Goal: Transaction & Acquisition: Purchase product/service

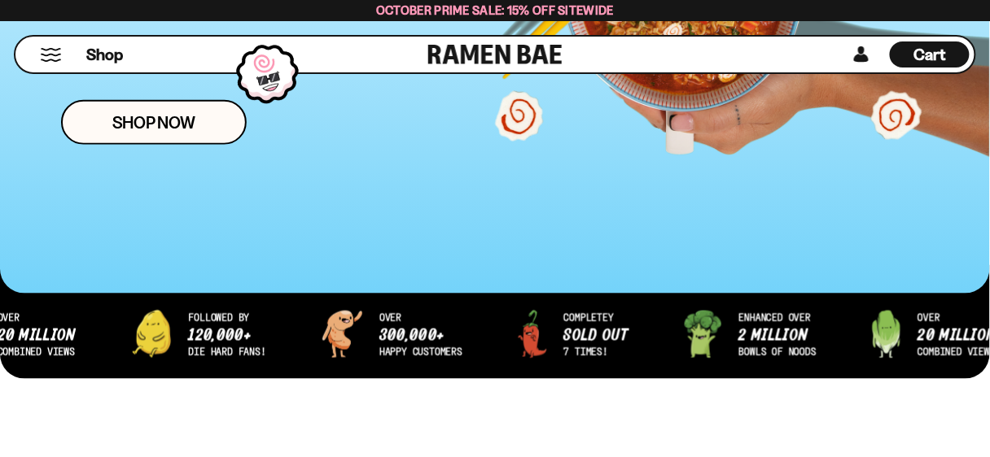
scroll to position [391, 0]
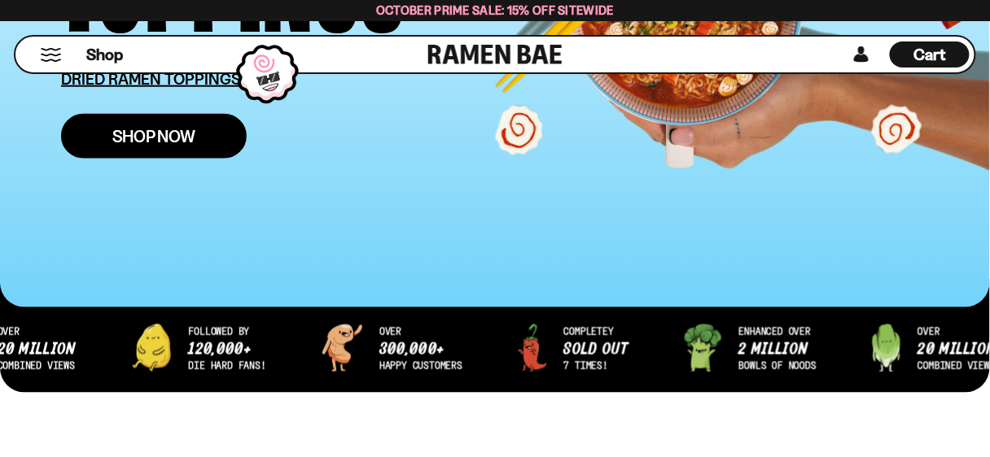
click at [165, 144] on span "Shop Now" at bounding box center [154, 136] width 84 height 17
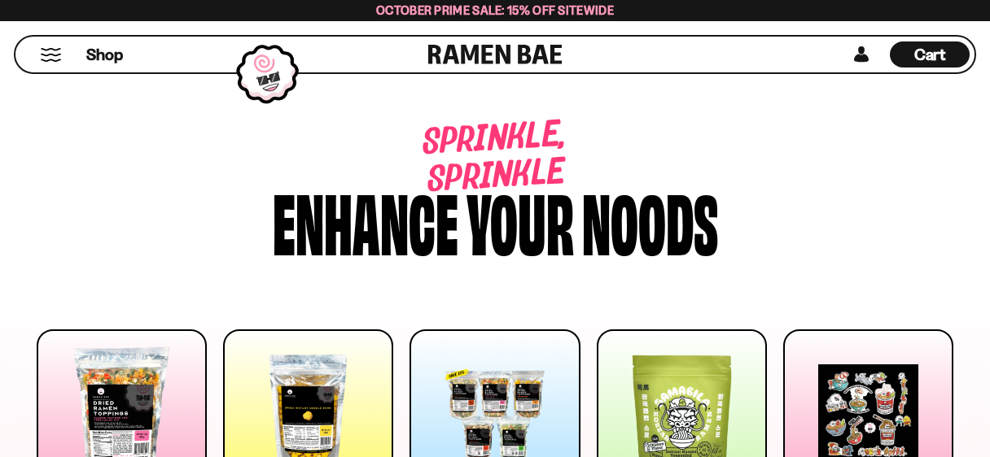
scroll to position [195, 0]
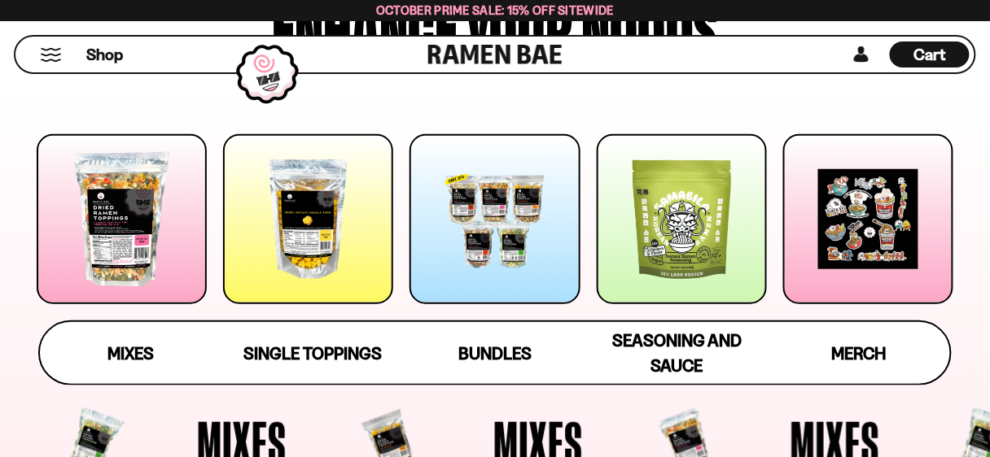
click at [168, 240] on div at bounding box center [122, 219] width 170 height 170
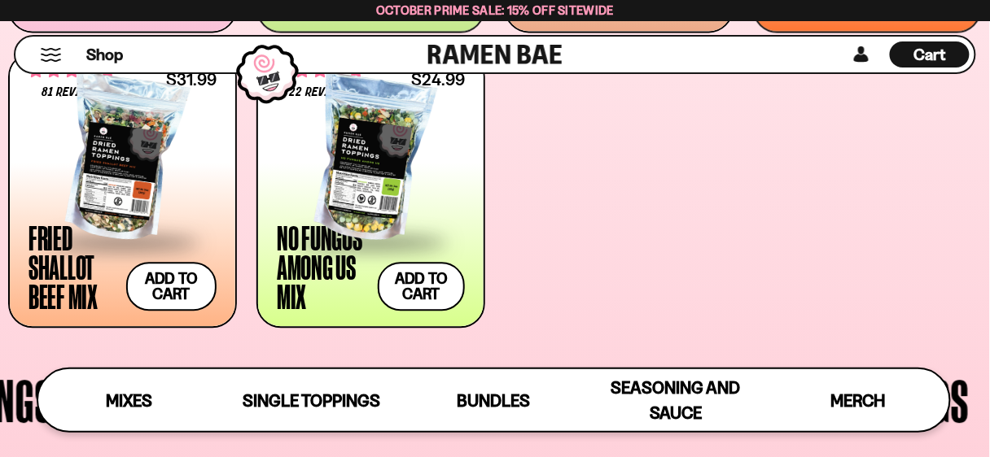
scroll to position [943, 0]
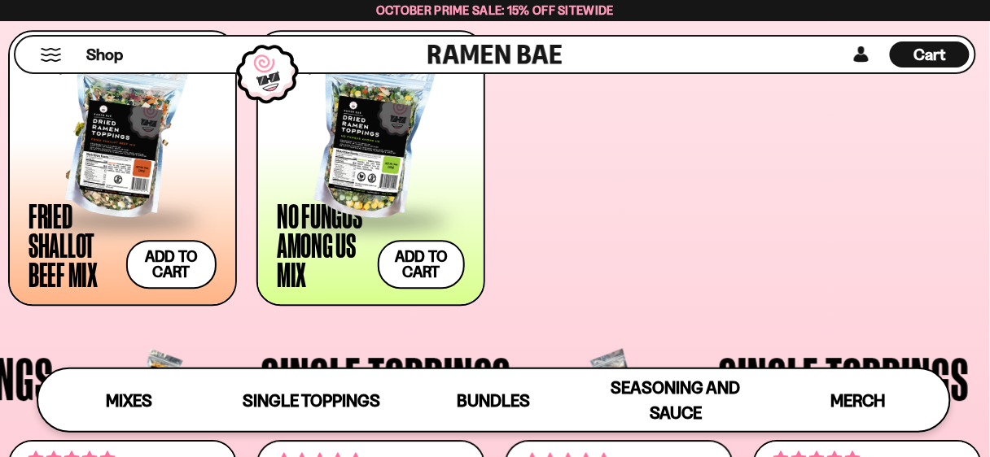
click at [137, 167] on div at bounding box center [122, 136] width 188 height 163
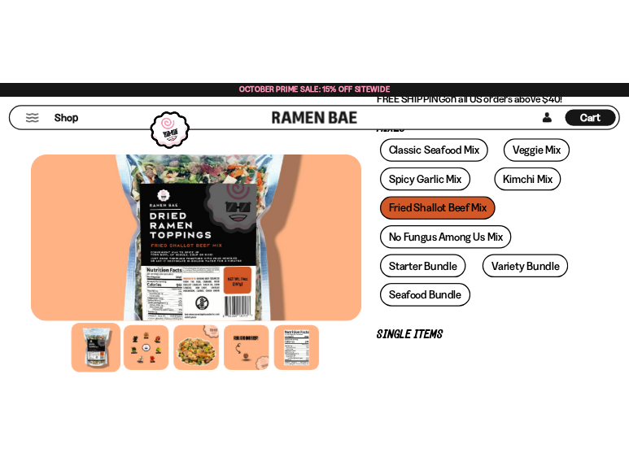
scroll to position [456, 0]
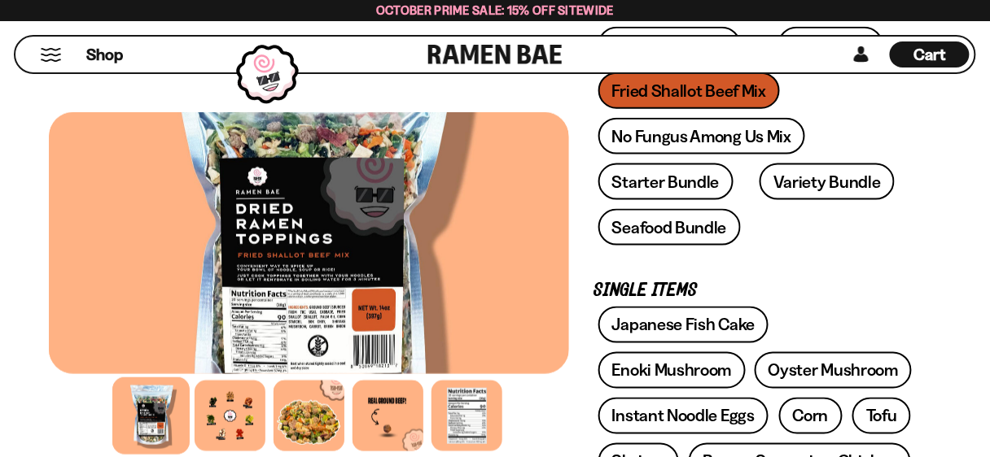
click at [400, 191] on div at bounding box center [309, 243] width 520 height 262
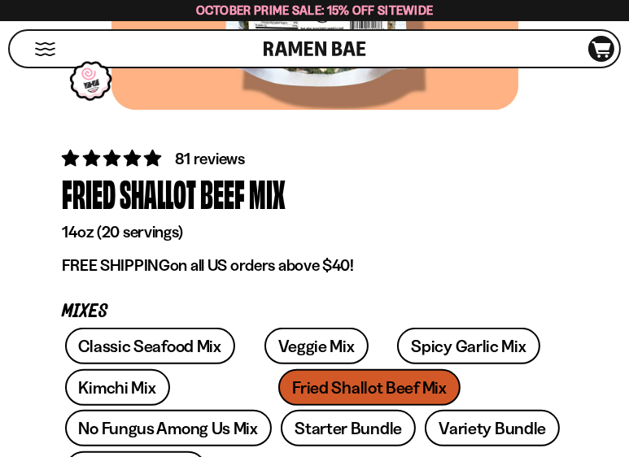
scroll to position [195, 0]
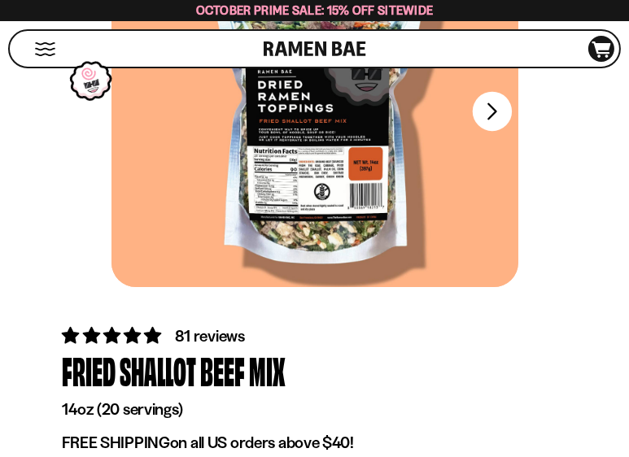
click at [489, 102] on button "FADCB6FD-DFAB-4417-9F21-029242090B77" at bounding box center [491, 111] width 39 height 39
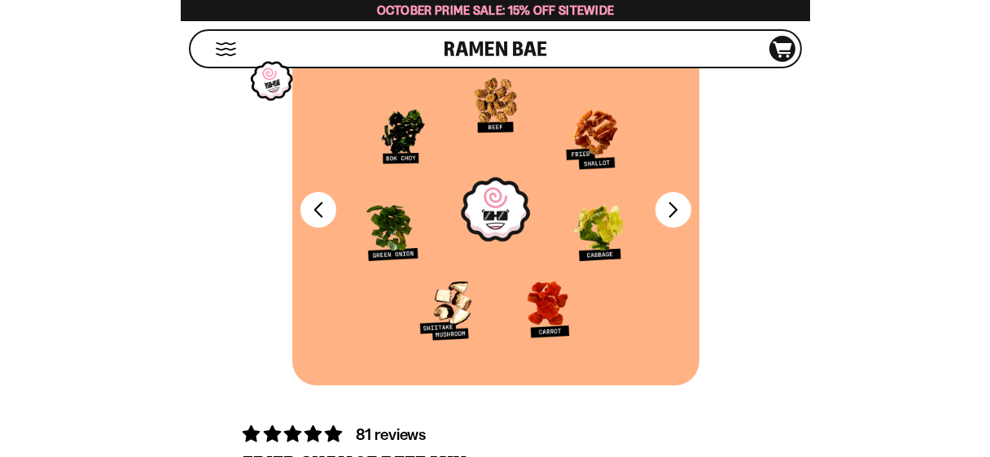
scroll to position [65, 0]
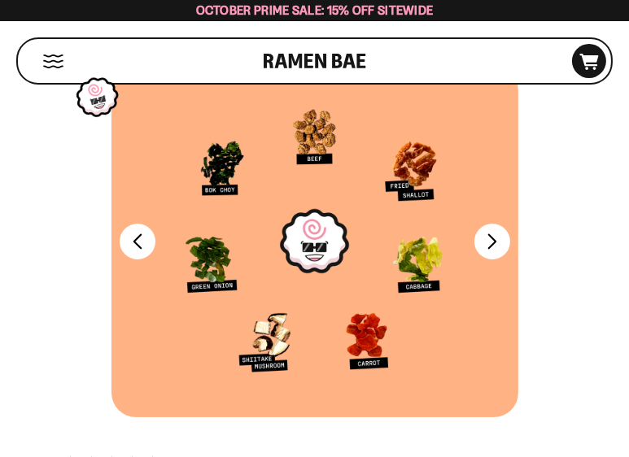
click at [460, 212] on div at bounding box center [314, 242] width 407 height 352
click at [435, 161] on div at bounding box center [314, 242] width 407 height 352
click at [484, 251] on button "FADCB6FD-DFAB-4417-9F21-029242090B77" at bounding box center [491, 241] width 39 height 39
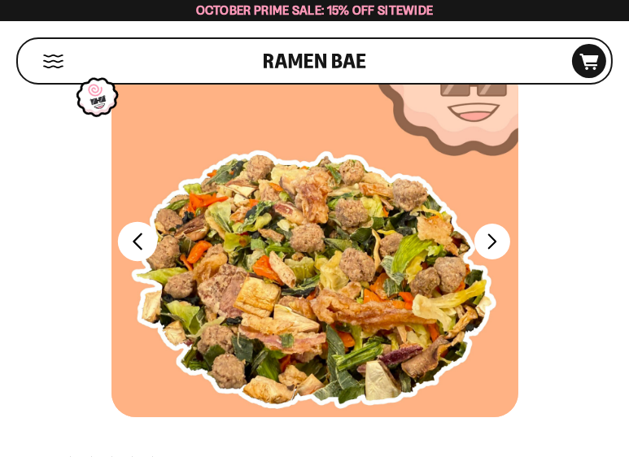
click at [142, 243] on button "FADCB6FD-DFAB-4417-9F21-029242090B77" at bounding box center [136, 241] width 39 height 39
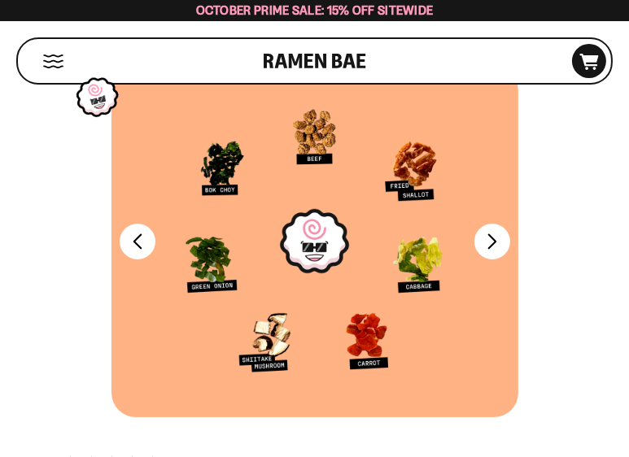
click at [297, 212] on div at bounding box center [314, 242] width 407 height 352
click at [493, 229] on button "FADCB6FD-DFAB-4417-9F21-029242090B77" at bounding box center [491, 241] width 39 height 39
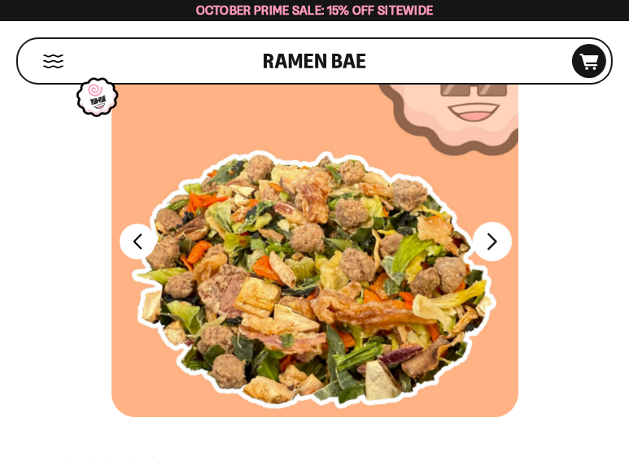
click at [493, 229] on button "FADCB6FD-DFAB-4417-9F21-029242090B77" at bounding box center [491, 241] width 39 height 39
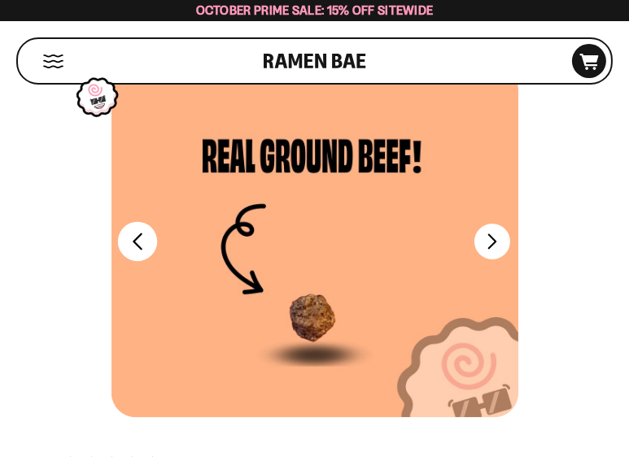
click at [138, 243] on button "FADCB6FD-DFAB-4417-9F21-029242090B77" at bounding box center [136, 241] width 39 height 39
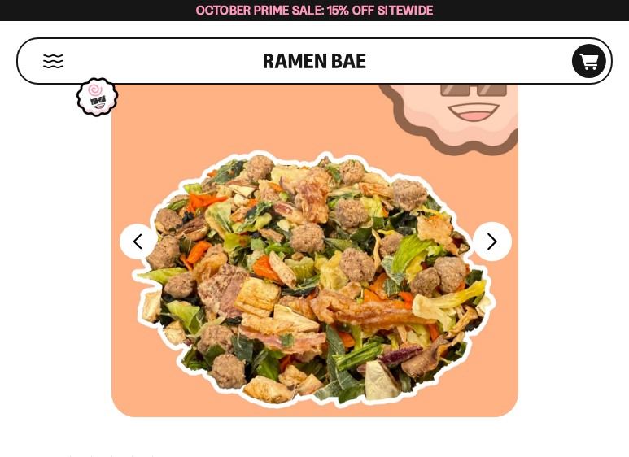
click at [496, 250] on button "FADCB6FD-DFAB-4417-9F21-029242090B77" at bounding box center [491, 241] width 39 height 39
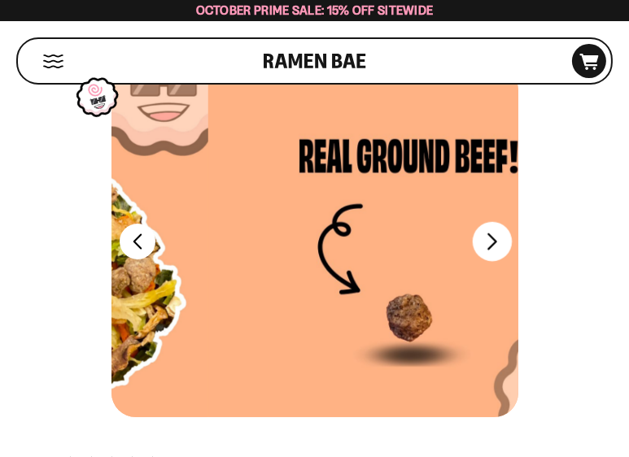
click at [496, 250] on button "FADCB6FD-DFAB-4417-9F21-029242090B77" at bounding box center [491, 241] width 39 height 39
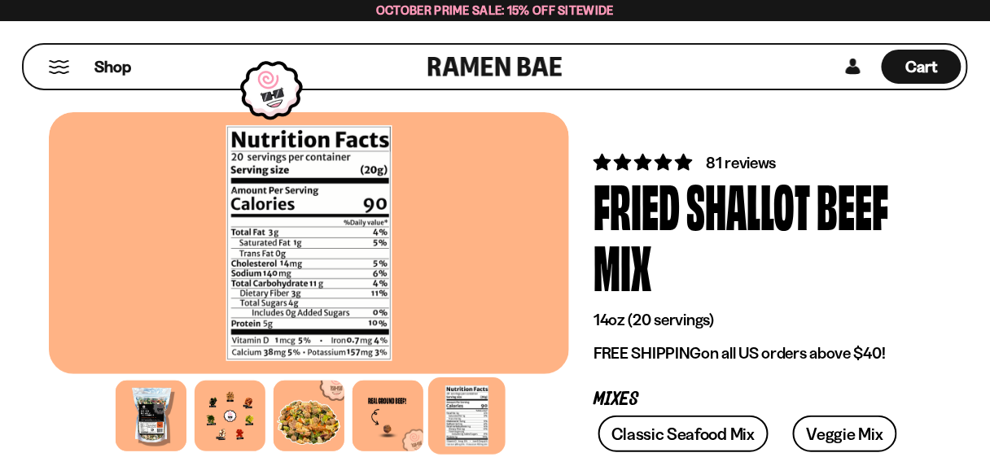
scroll to position [0, 0]
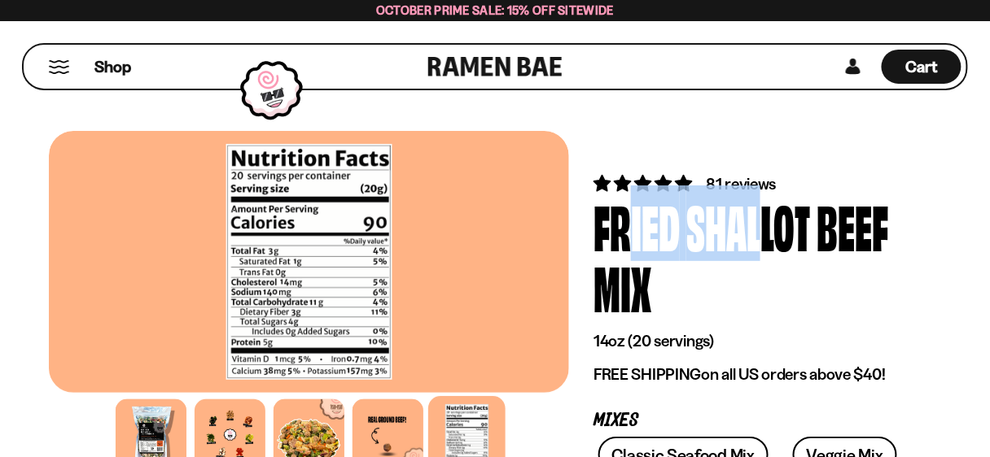
drag, startPoint x: 670, startPoint y: 228, endPoint x: 757, endPoint y: 232, distance: 87.2
click at [757, 232] on div "Fried Shallot Beef Mix" at bounding box center [754, 256] width 323 height 122
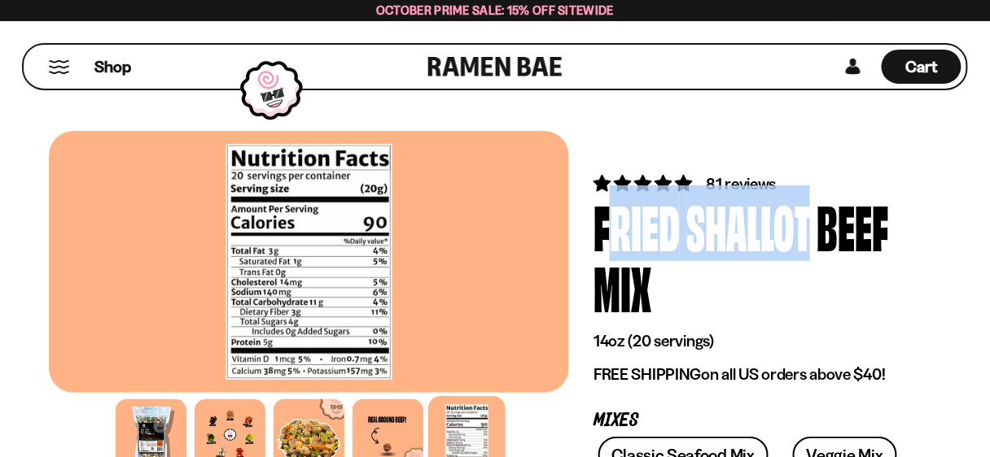
drag, startPoint x: 592, startPoint y: 227, endPoint x: 804, endPoint y: 216, distance: 211.9
copy div "Fried Shallot"
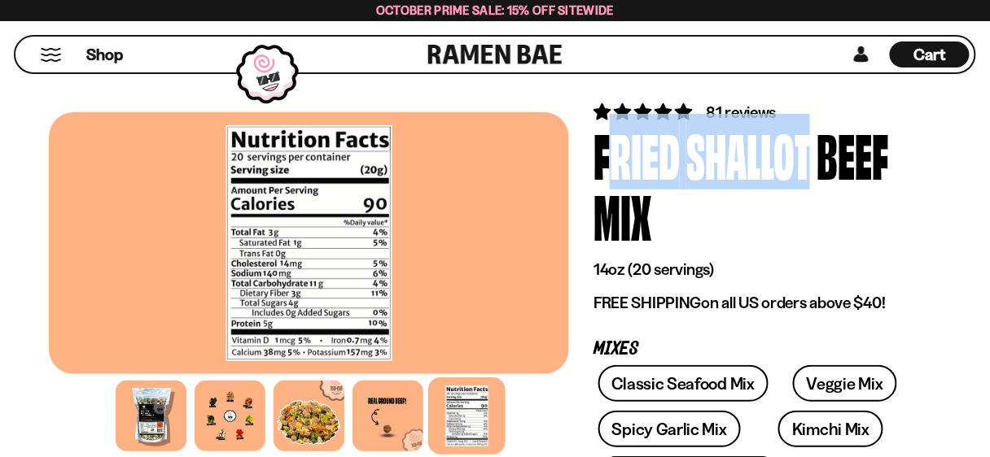
scroll to position [130, 0]
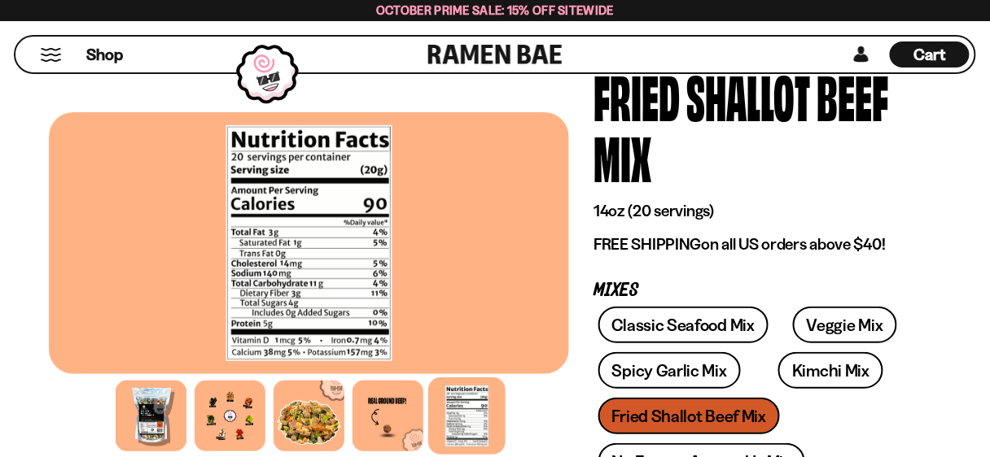
click at [776, 166] on div "Fried Shallot Beef Mix" at bounding box center [754, 126] width 323 height 122
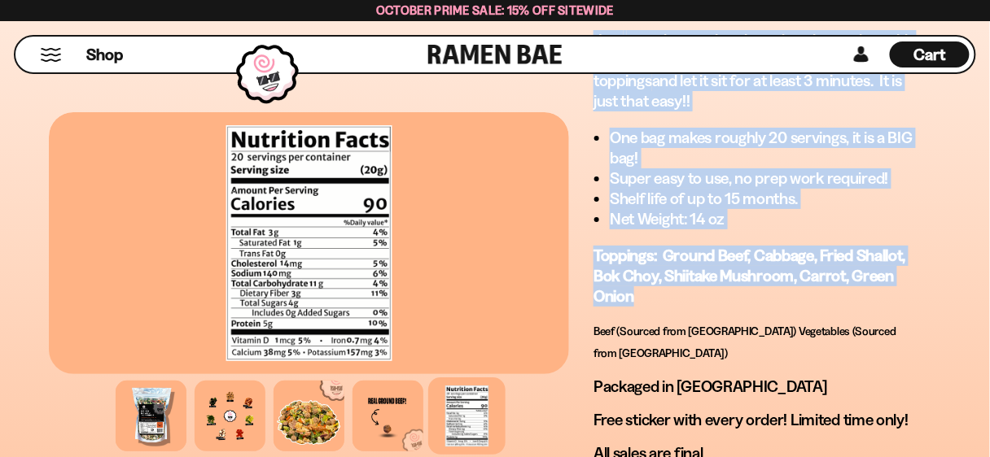
scroll to position [1497, 0]
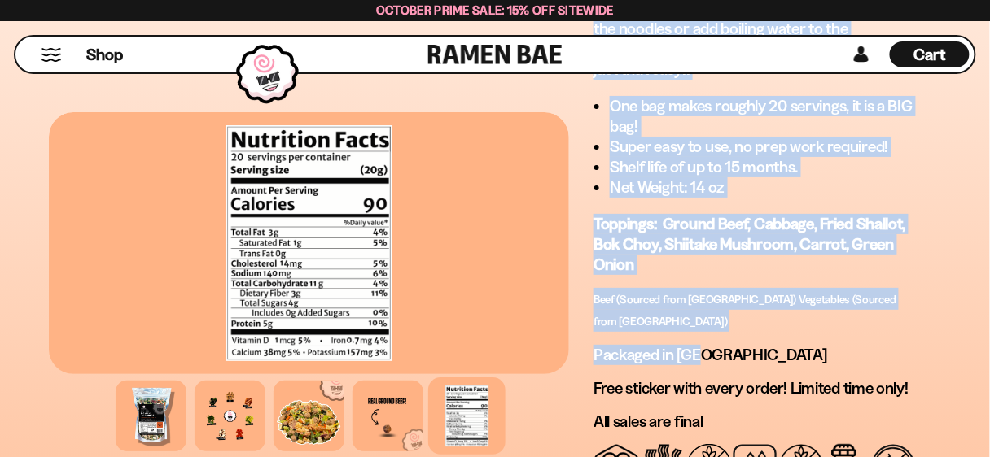
drag, startPoint x: 588, startPoint y: 120, endPoint x: 800, endPoint y: 314, distance: 286.9
copy div "Great Paired With: Beef/pork flavored ramen, Korean style ramen, pho, stir-fry,…"
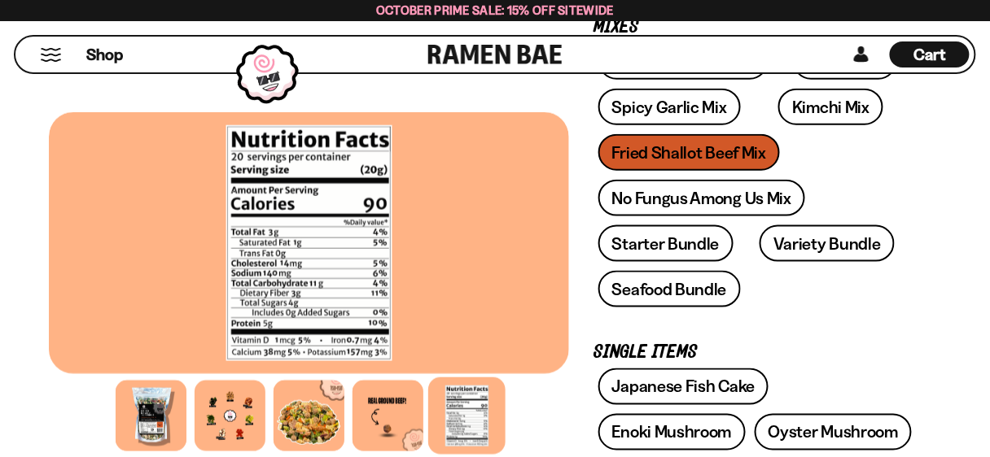
scroll to position [391, 0]
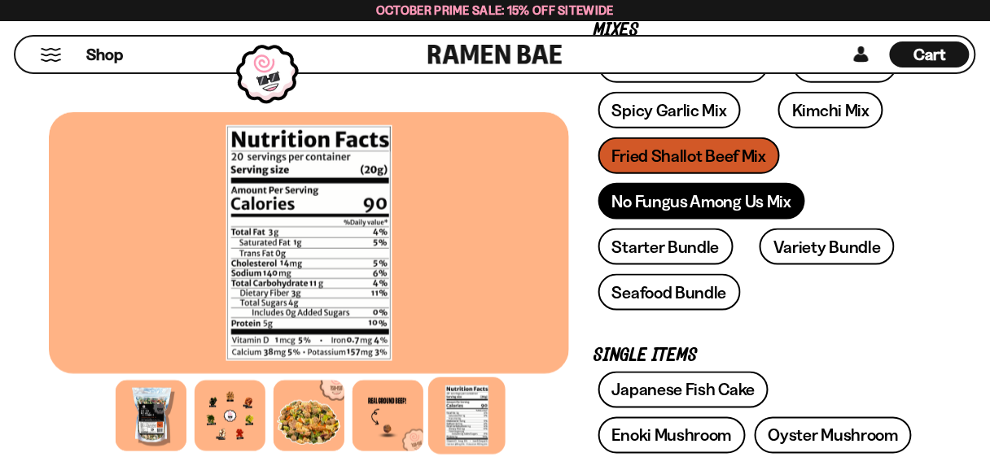
click at [772, 209] on link "No Fungus Among Us Mix" at bounding box center [701, 201] width 207 height 37
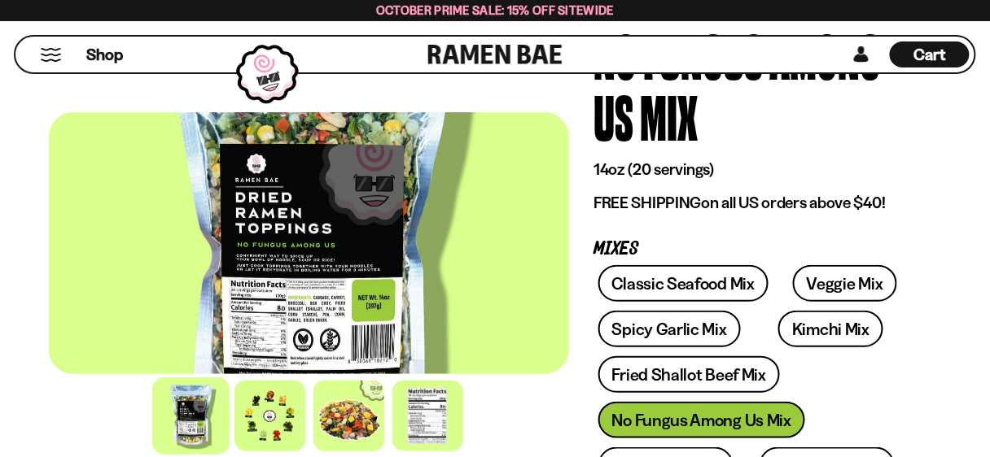
scroll to position [195, 0]
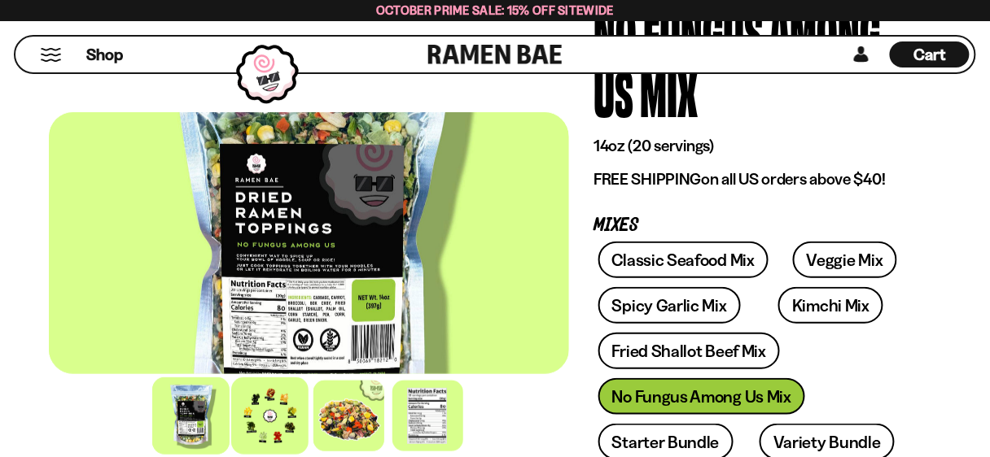
click at [277, 403] on div at bounding box center [269, 416] width 77 height 77
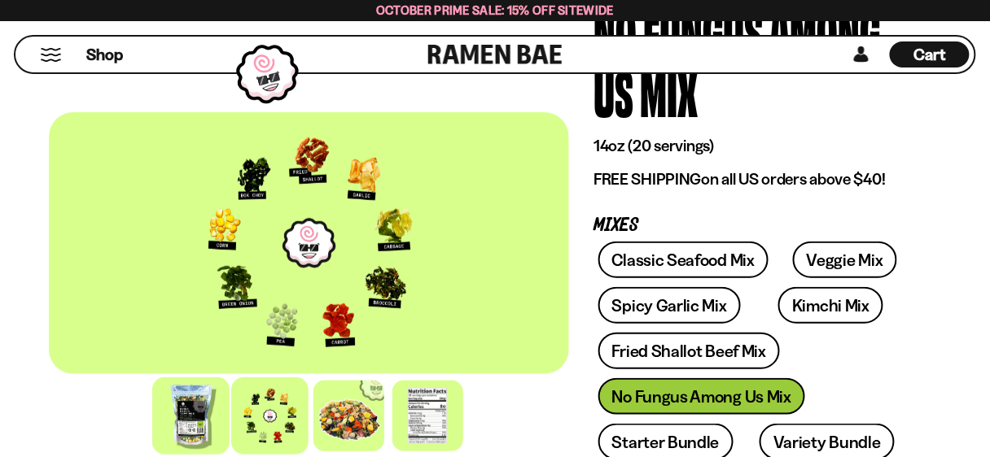
click at [180, 401] on div at bounding box center [190, 416] width 77 height 77
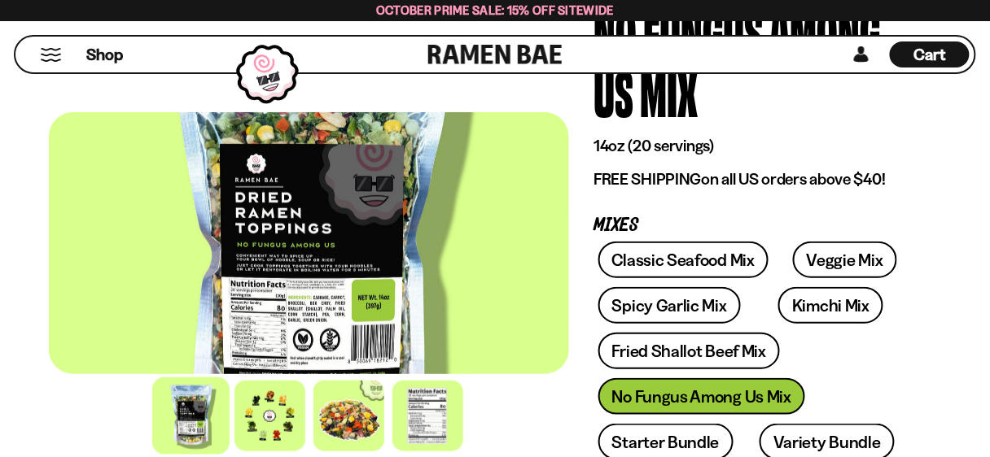
scroll to position [65, 0]
